Goal: Find specific page/section: Find specific page/section

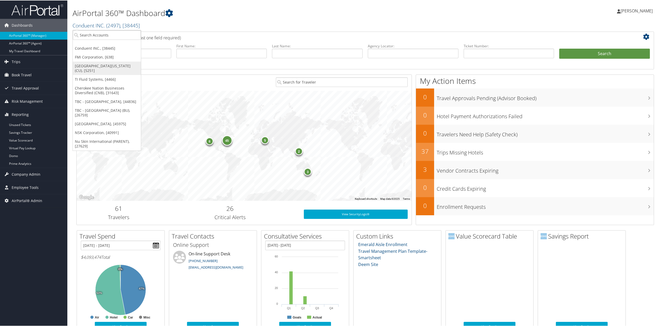
click at [108, 68] on link "[GEOGRAPHIC_DATA][US_STATE] (CU), [5251]" at bounding box center [107, 67] width 68 height 13
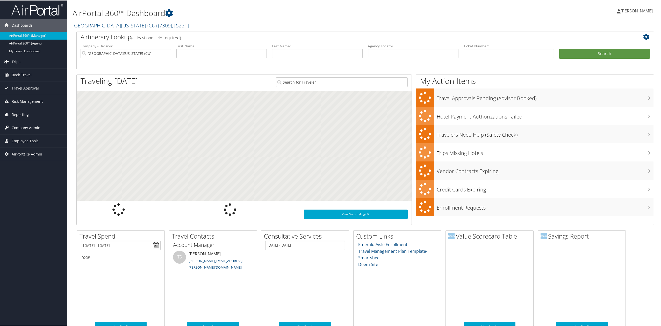
click at [30, 127] on span "Company Admin" at bounding box center [26, 127] width 29 height 13
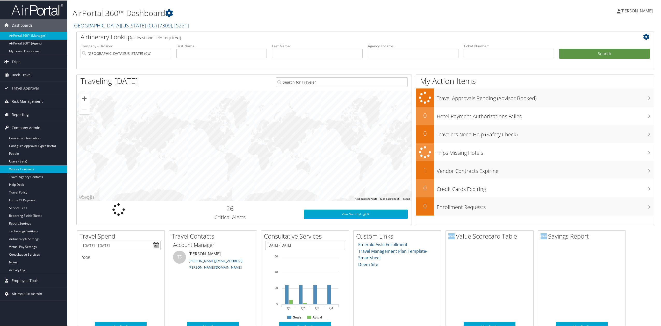
click at [32, 170] on link "Vendor Contracts" at bounding box center [33, 169] width 67 height 8
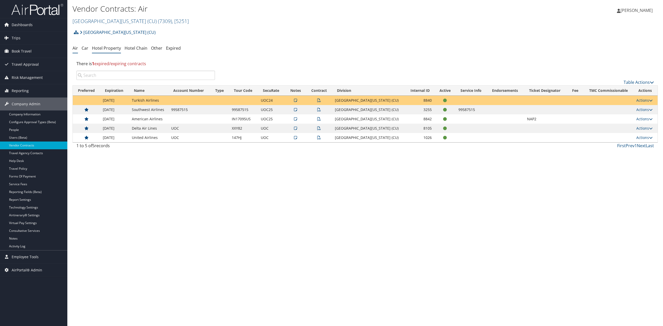
click at [102, 47] on link "Hotel Property" at bounding box center [106, 48] width 29 height 6
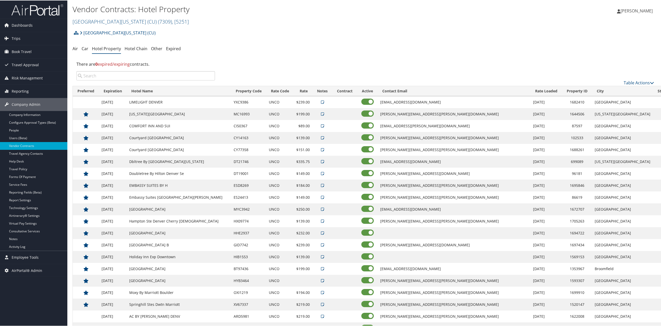
click at [122, 79] on input "search" at bounding box center [145, 75] width 139 height 9
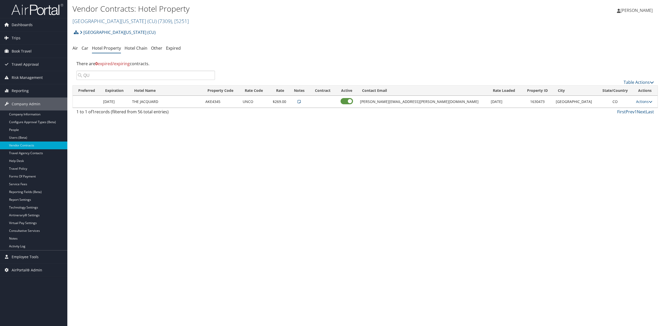
type input "Q"
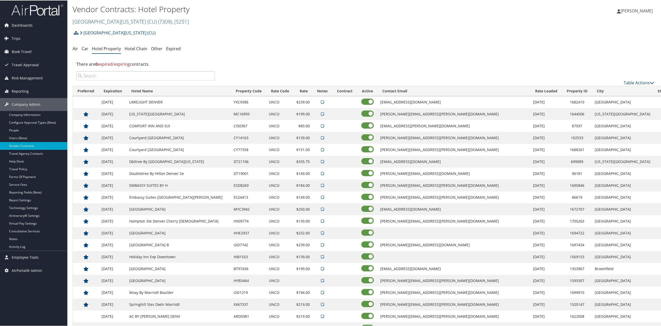
click at [150, 77] on input "search" at bounding box center [145, 75] width 139 height 9
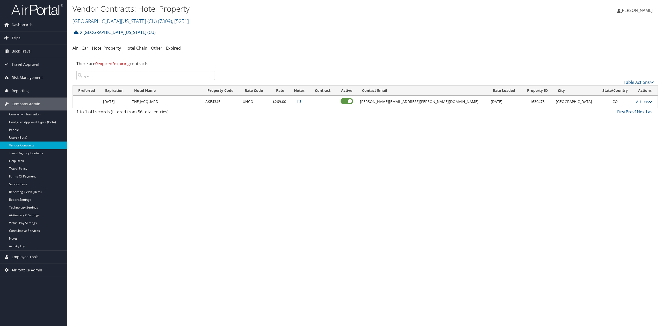
type input "Q"
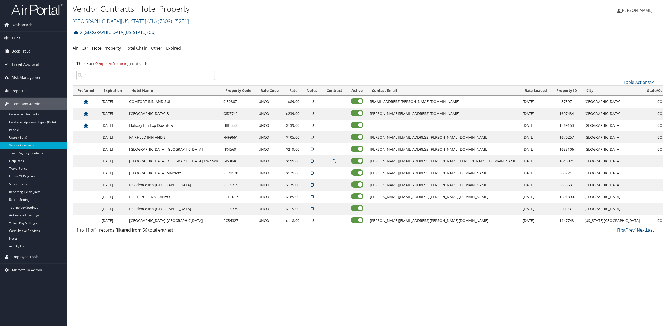
type input "I"
